Goal: Check status: Check status

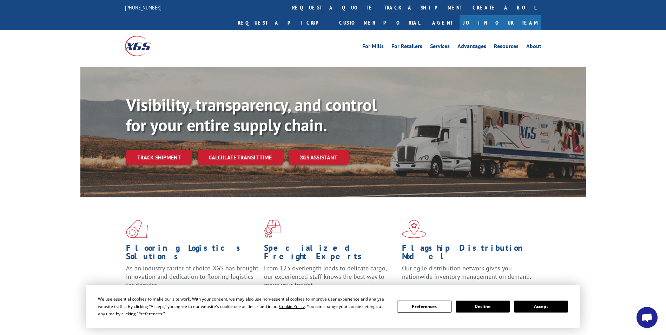
click at [549, 308] on button "Accept" at bounding box center [541, 307] width 54 height 12
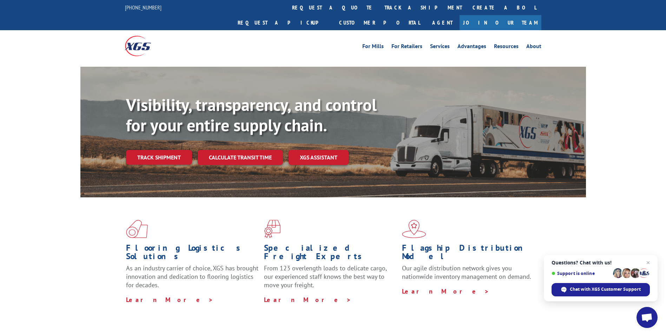
drag, startPoint x: 48, startPoint y: 171, endPoint x: 58, endPoint y: 170, distance: 10.6
click at [48, 171] on div "Visibility, transparency, and control for your entire supply chain. Track shipm…" at bounding box center [333, 139] width 666 height 144
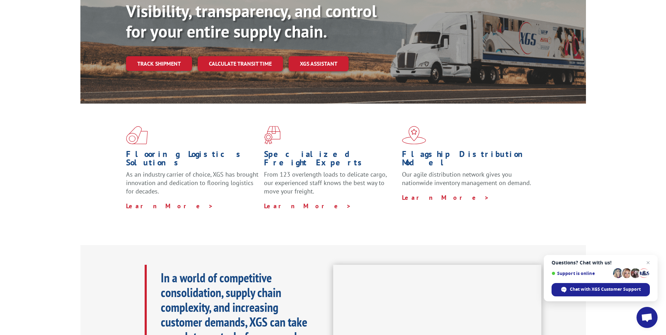
scroll to position [140, 0]
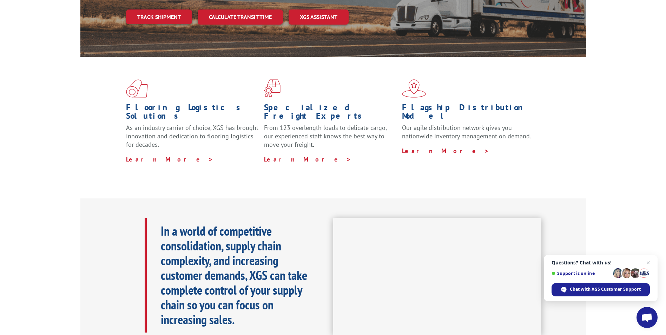
drag, startPoint x: 649, startPoint y: 263, endPoint x: 634, endPoint y: 263, distance: 14.4
click at [649, 263] on span "Close chat" at bounding box center [648, 262] width 8 height 8
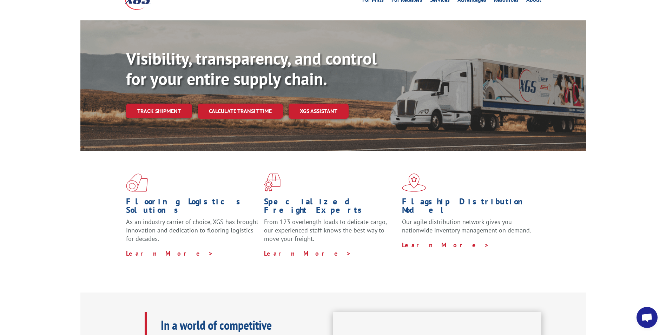
scroll to position [0, 0]
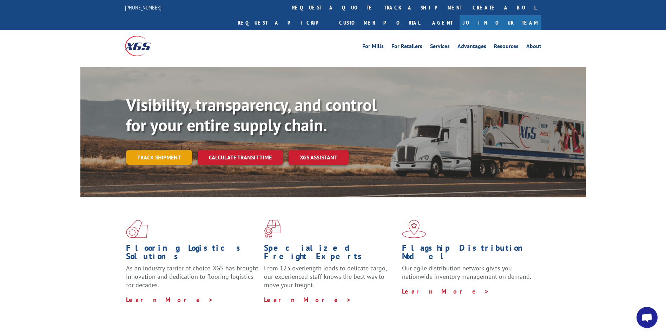
click at [179, 150] on link "Track shipment" at bounding box center [159, 157] width 66 height 15
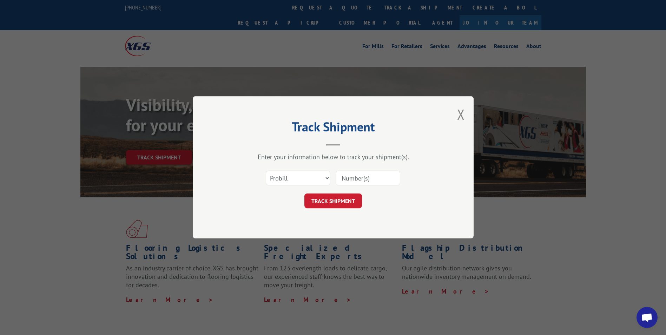
click at [346, 176] on input at bounding box center [368, 178] width 65 height 15
paste input "2846436"
type input "2846436"
click at [345, 207] on button "TRACK SHIPMENT" at bounding box center [333, 201] width 58 height 15
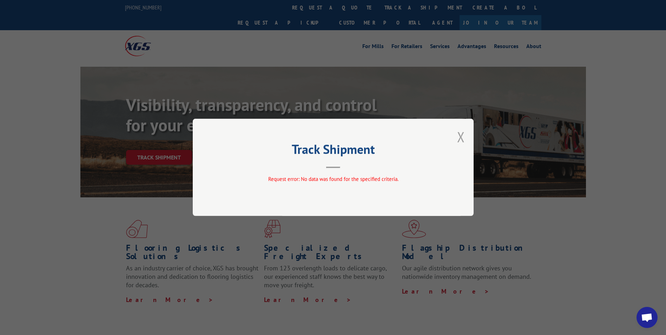
click at [461, 138] on button "Close modal" at bounding box center [461, 136] width 8 height 19
